Goal: Task Accomplishment & Management: Complete application form

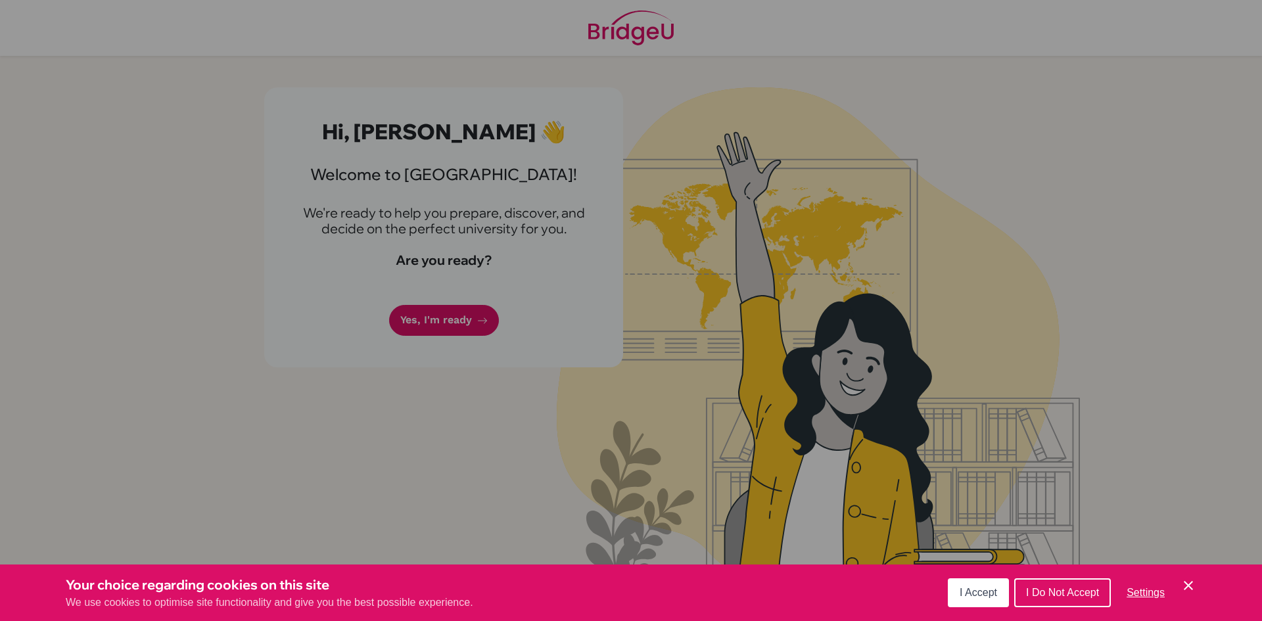
click at [1066, 588] on span "I Do Not Accept" at bounding box center [1062, 592] width 73 height 11
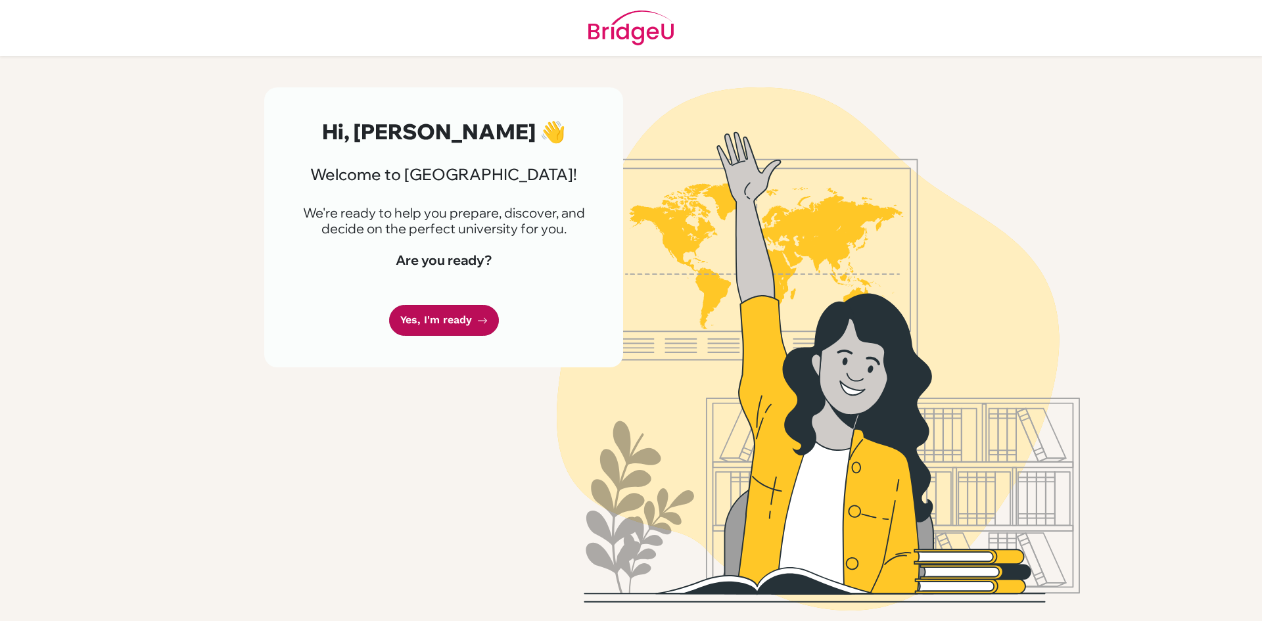
click at [449, 317] on link "Yes, I'm ready" at bounding box center [444, 320] width 110 height 31
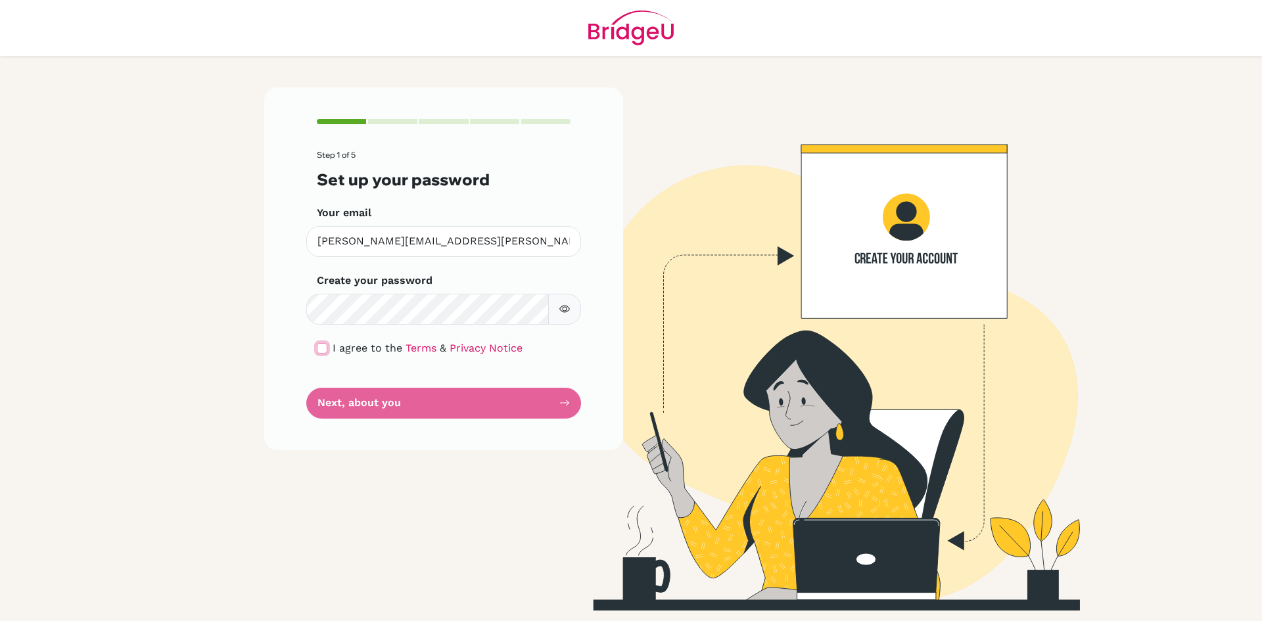
click at [326, 351] on input "checkbox" at bounding box center [322, 348] width 11 height 11
checkbox input "true"
click at [553, 311] on button "button" at bounding box center [564, 309] width 33 height 31
click at [566, 306] on icon "button" at bounding box center [564, 309] width 11 height 7
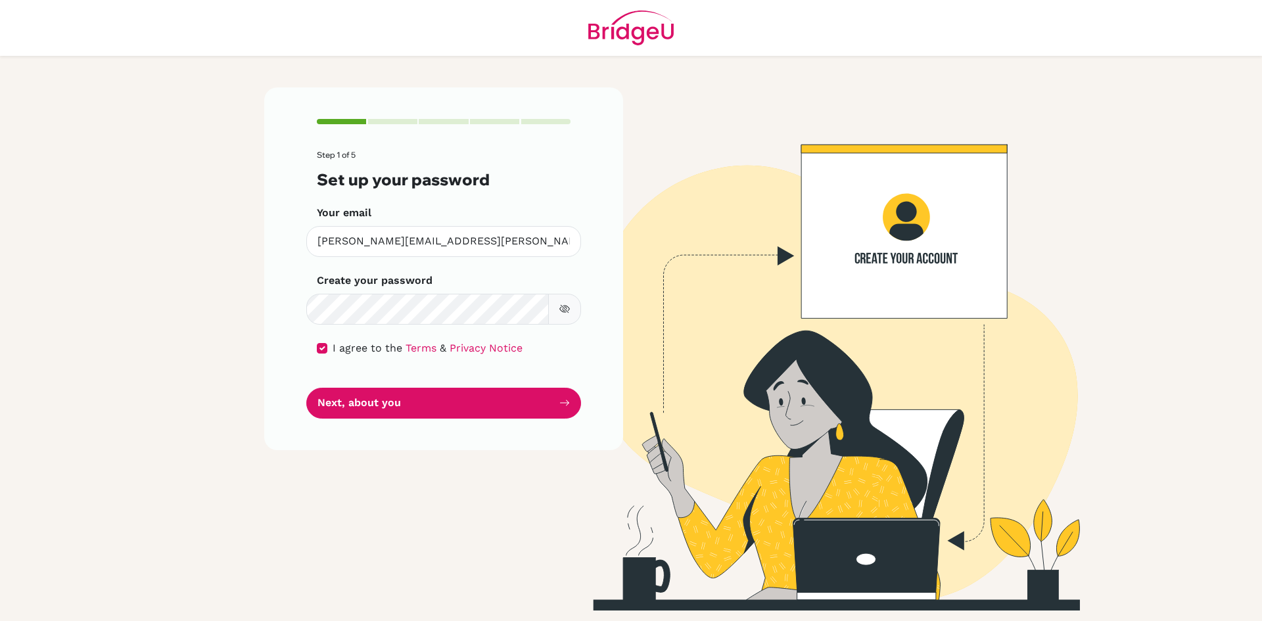
click at [566, 306] on icon "button" at bounding box center [565, 309] width 7 height 6
click at [476, 407] on button "Next, about you" at bounding box center [443, 403] width 275 height 31
